Goal: Information Seeking & Learning: Learn about a topic

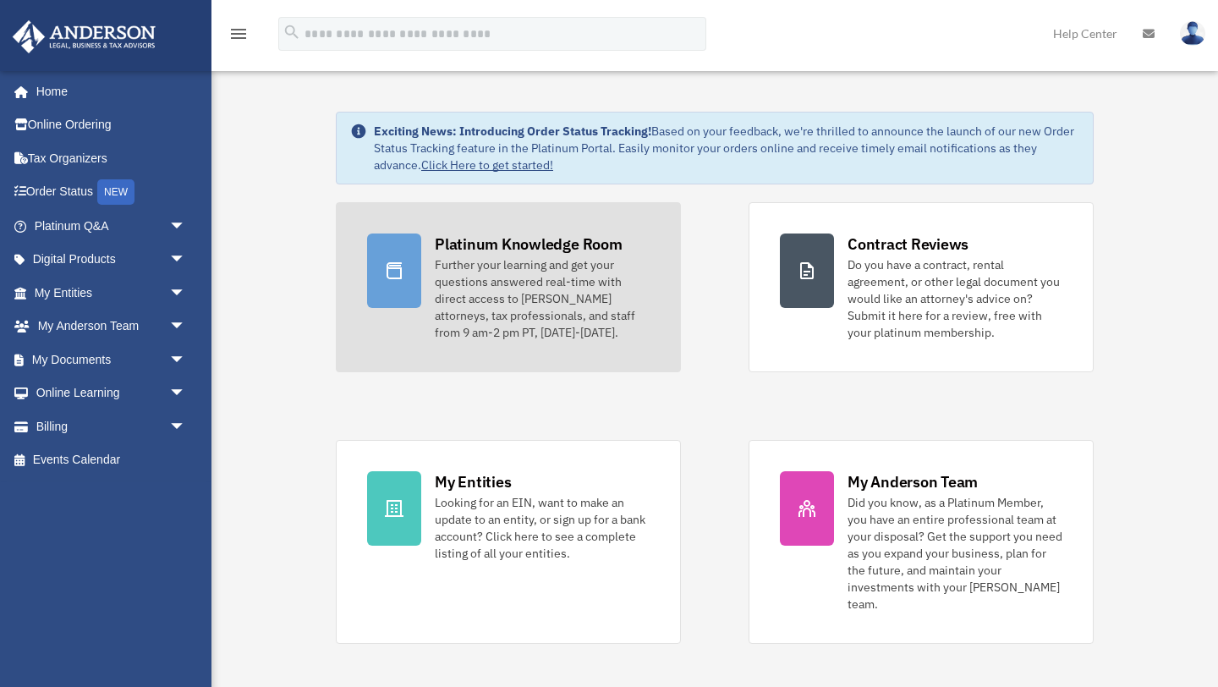
click at [625, 325] on div "Further your learning and get your questions answered real-time with direct acc…" at bounding box center [542, 298] width 215 height 85
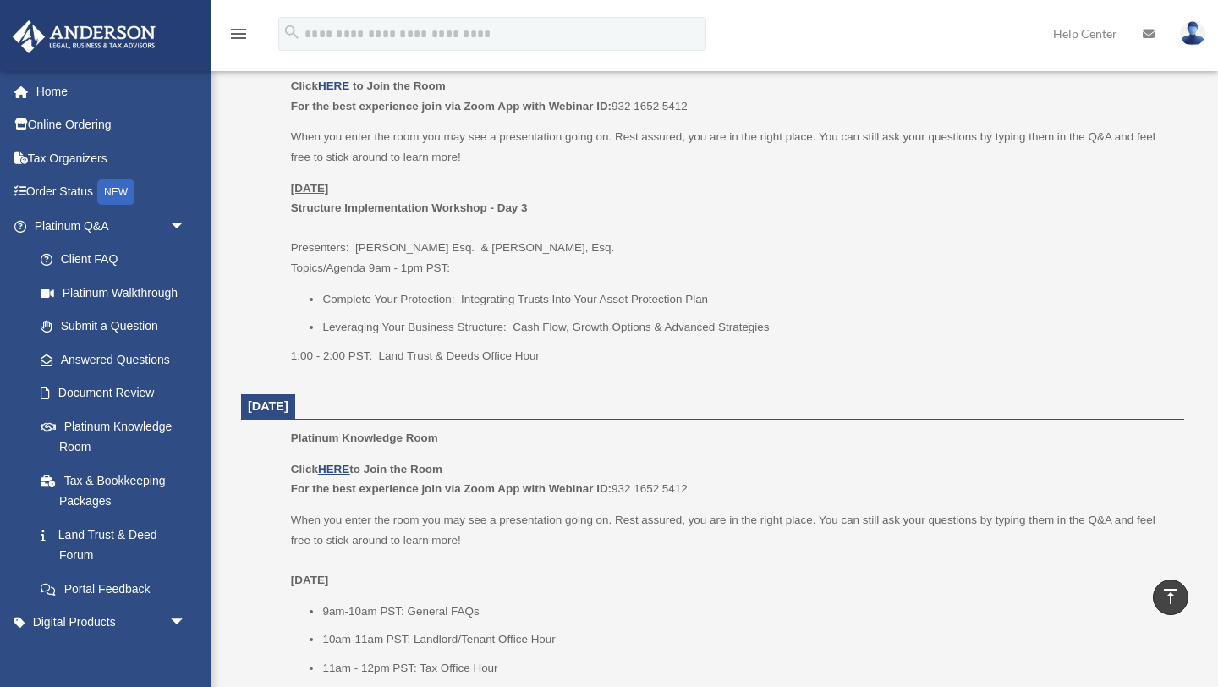
scroll to position [709, 0]
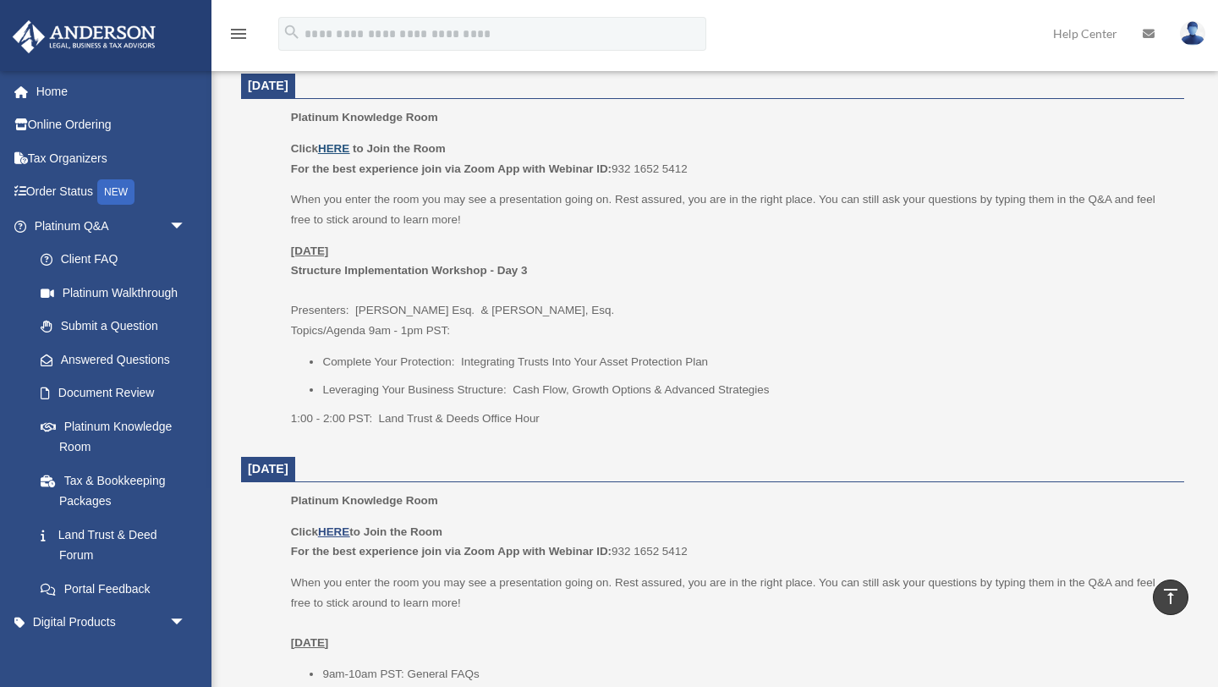
click at [340, 146] on u "HERE" at bounding box center [333, 148] width 31 height 13
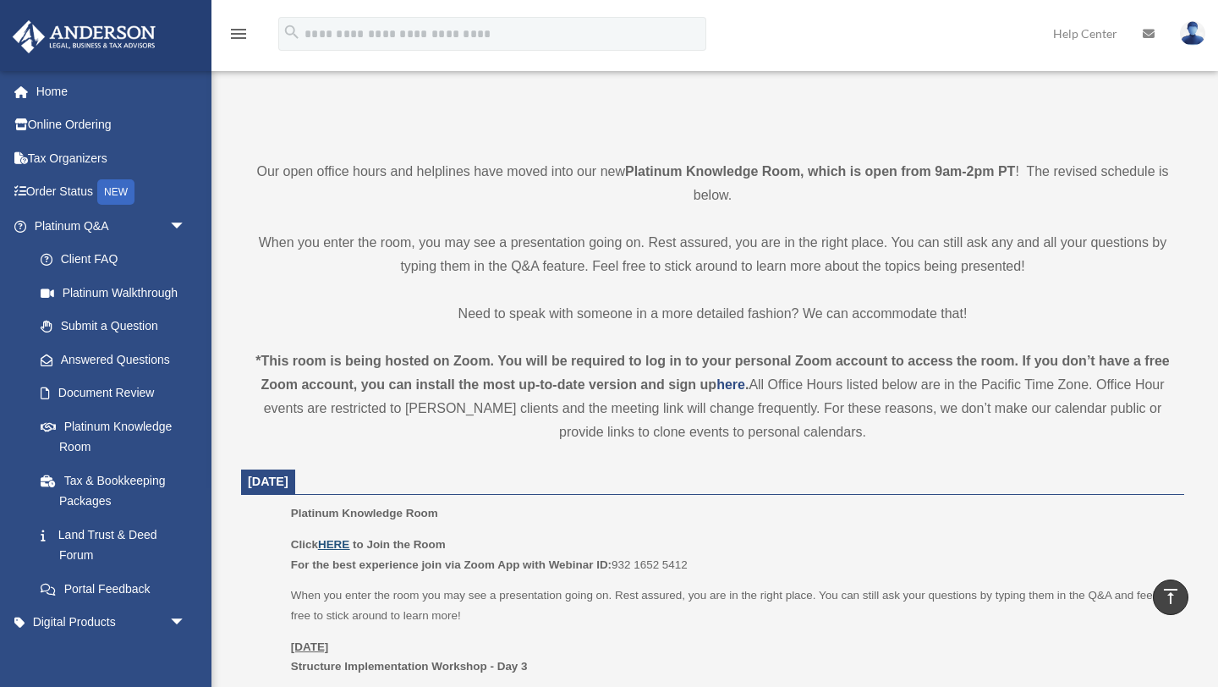
scroll to position [0, 0]
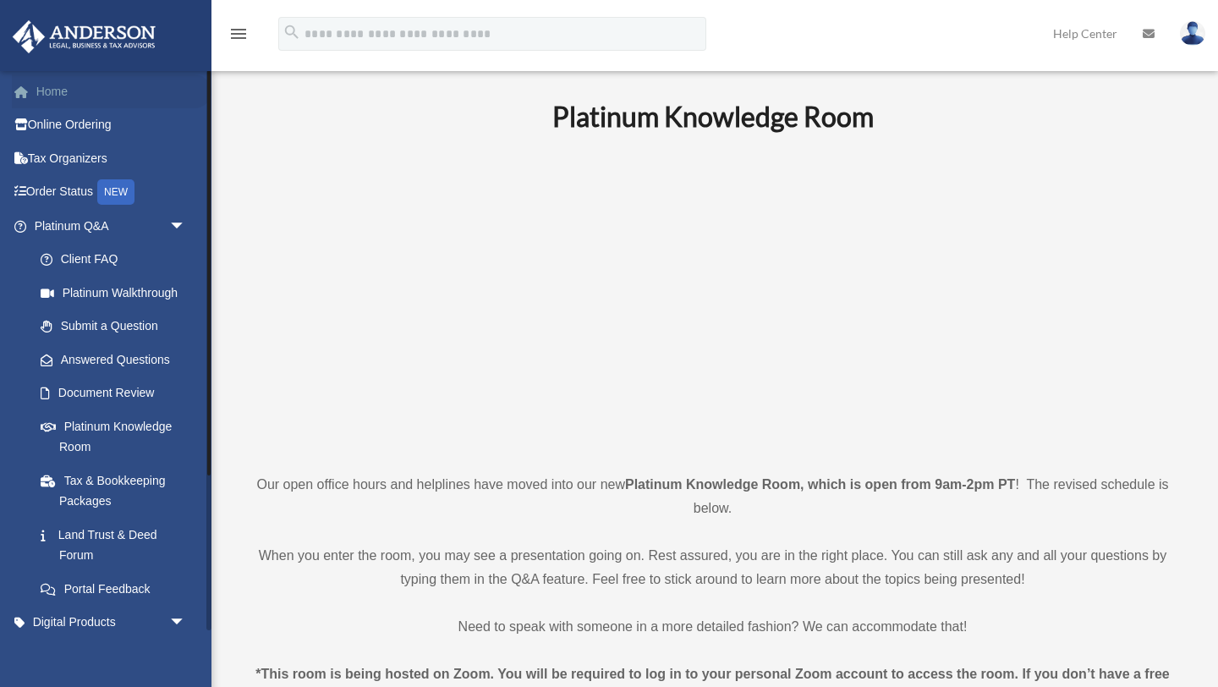
click at [72, 90] on link "Home" at bounding box center [112, 91] width 200 height 34
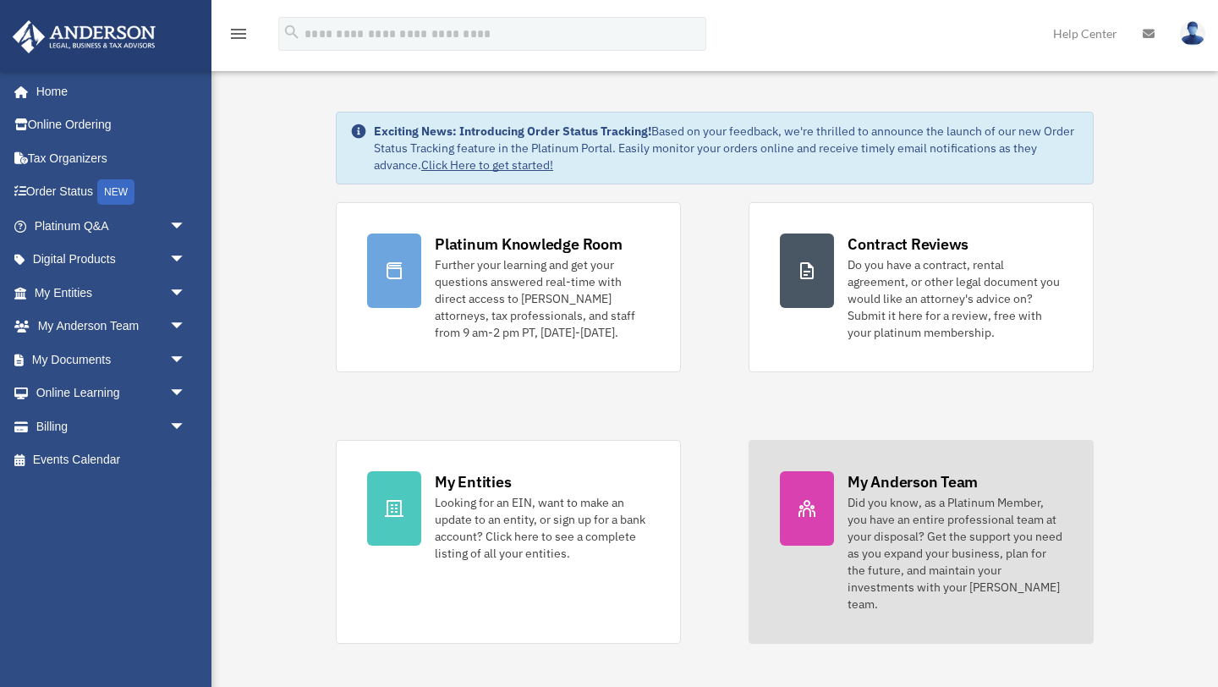
click at [870, 558] on div "Did you know, as a Platinum Member, you have an entire professional team at you…" at bounding box center [955, 553] width 215 height 118
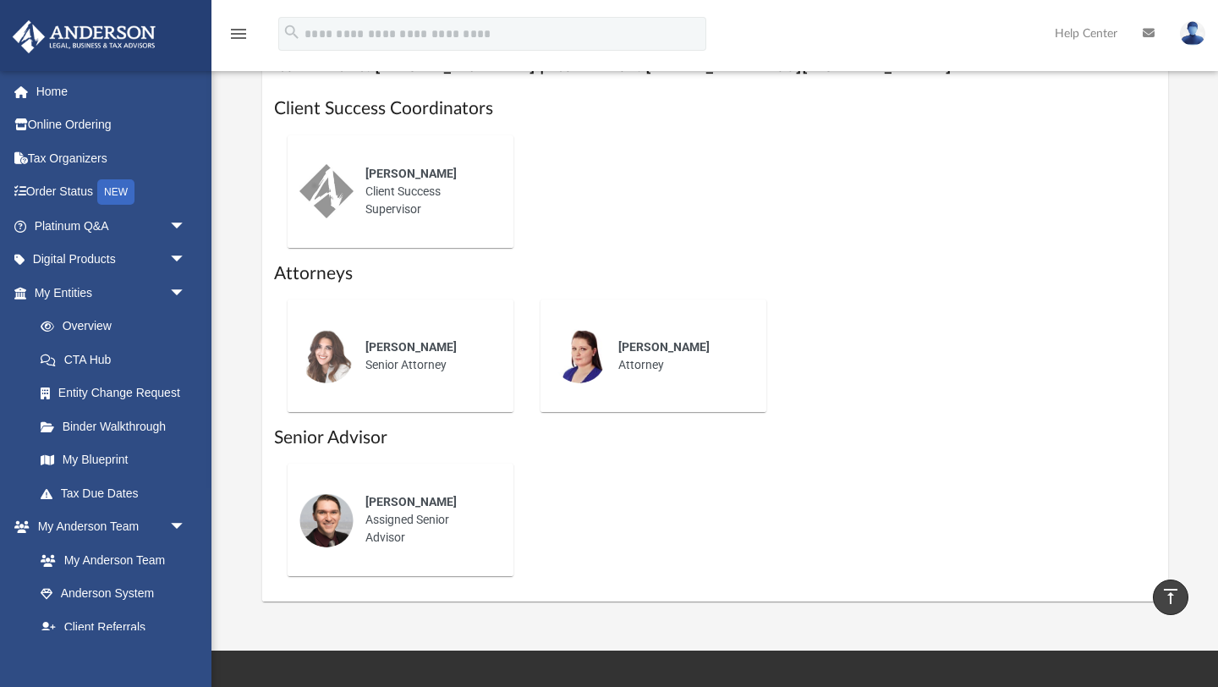
scroll to position [688, 0]
click at [54, 91] on link "Home" at bounding box center [112, 91] width 200 height 34
